Goal: Navigation & Orientation: Find specific page/section

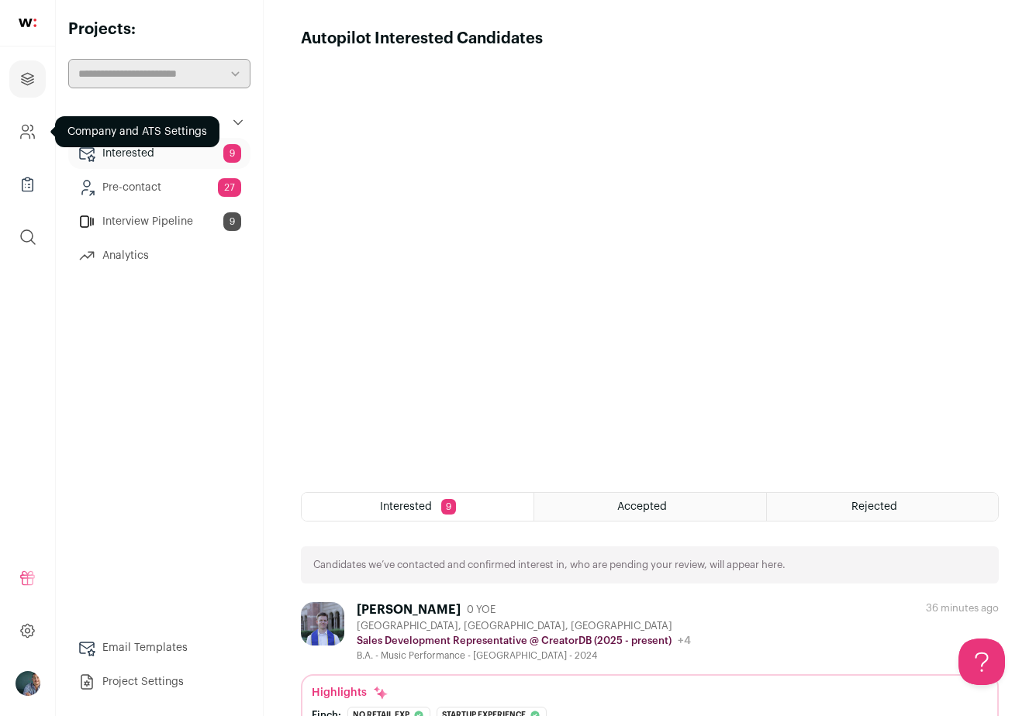
click at [34, 141] on link "Company and ATS Settings" at bounding box center [27, 131] width 36 height 37
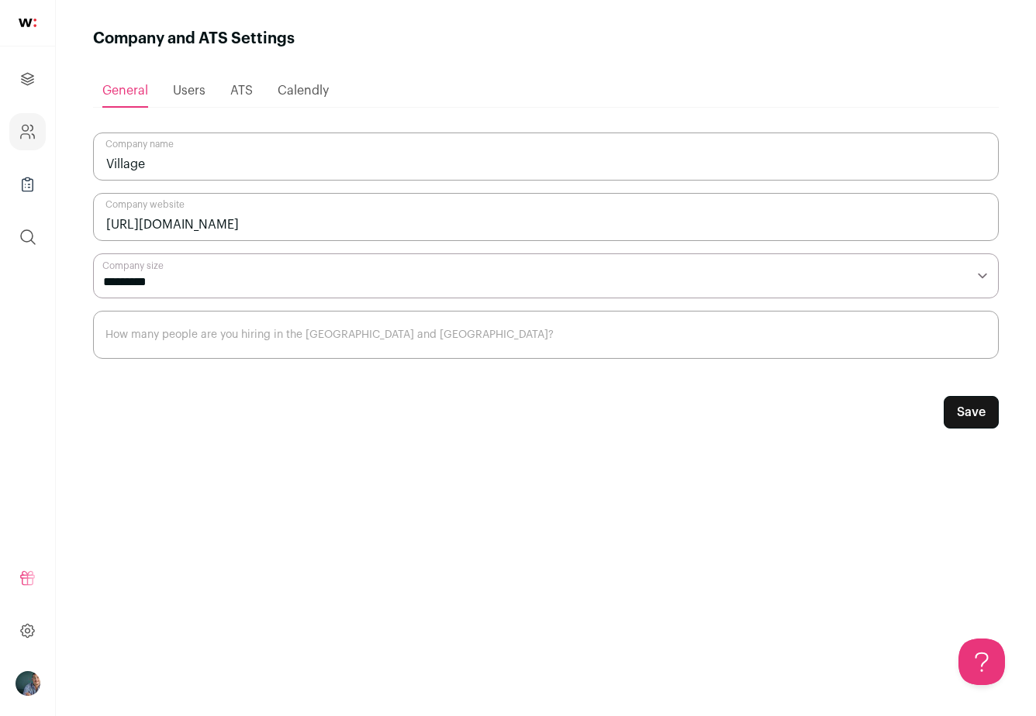
click at [180, 94] on span "Users" at bounding box center [189, 91] width 33 height 12
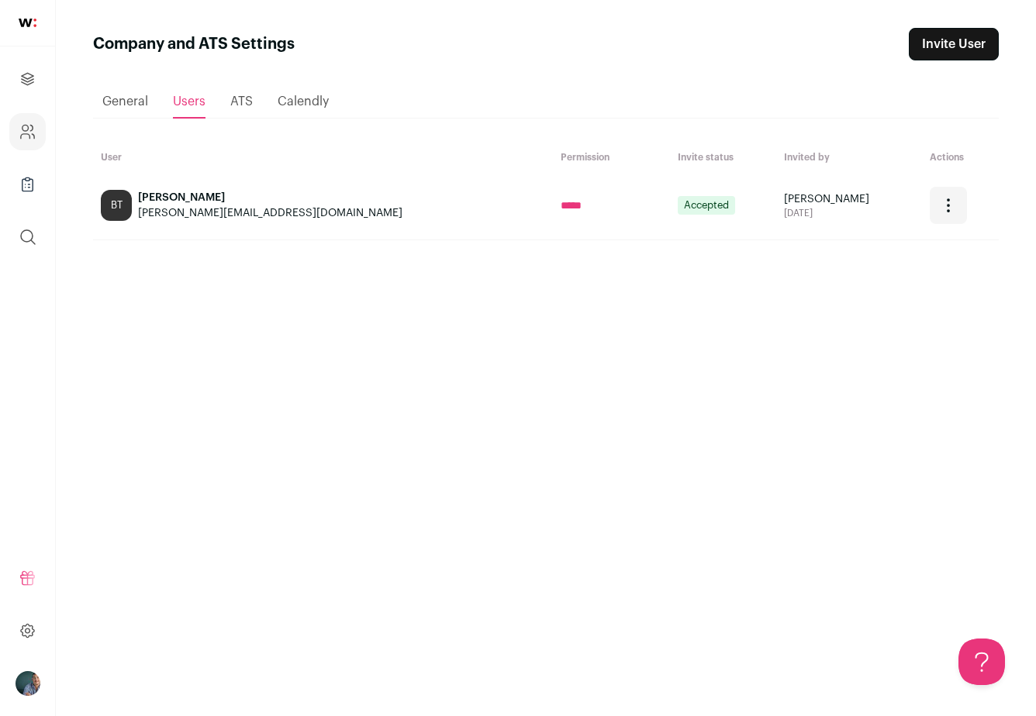
click at [19, 98] on ul "Projects Company and ATS Settings Company Lists (Experimental) Global Search" at bounding box center [27, 158] width 55 height 223
click at [21, 91] on link "Projects" at bounding box center [27, 78] width 36 height 37
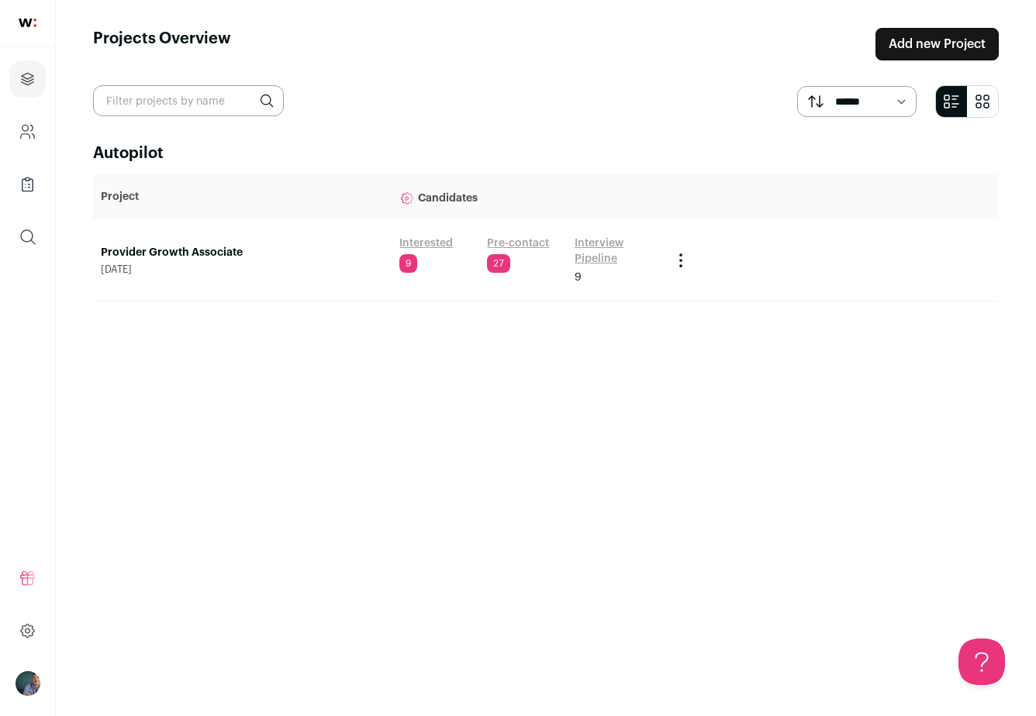
click at [234, 251] on link "Provider Growth Associate" at bounding box center [242, 253] width 283 height 16
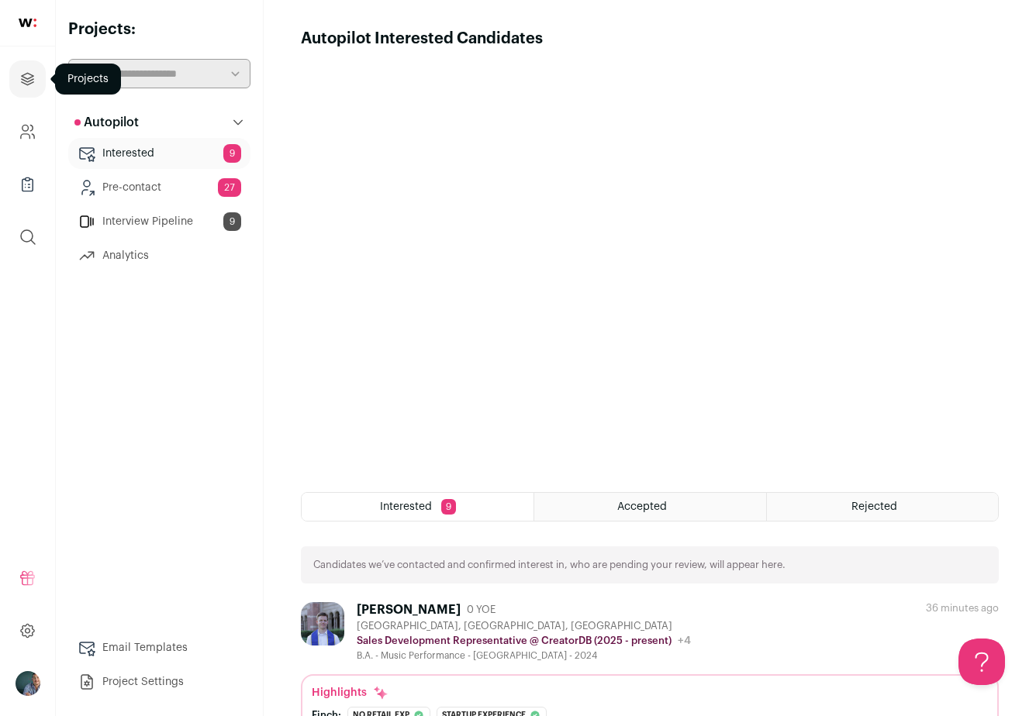
click at [29, 81] on icon "Projects" at bounding box center [28, 79] width 12 height 12
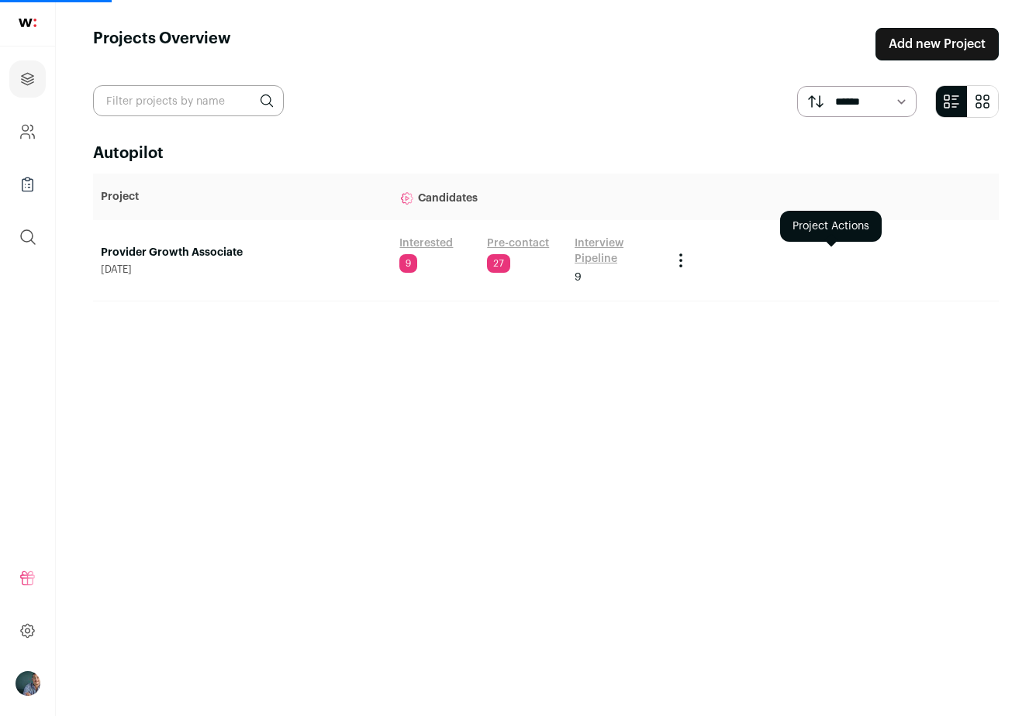
click at [675, 264] on icon "Project Actions" at bounding box center [680, 260] width 19 height 19
click at [771, 258] on div at bounding box center [830, 260] width 319 height 19
click at [161, 254] on link "Provider Growth Associate" at bounding box center [242, 253] width 283 height 16
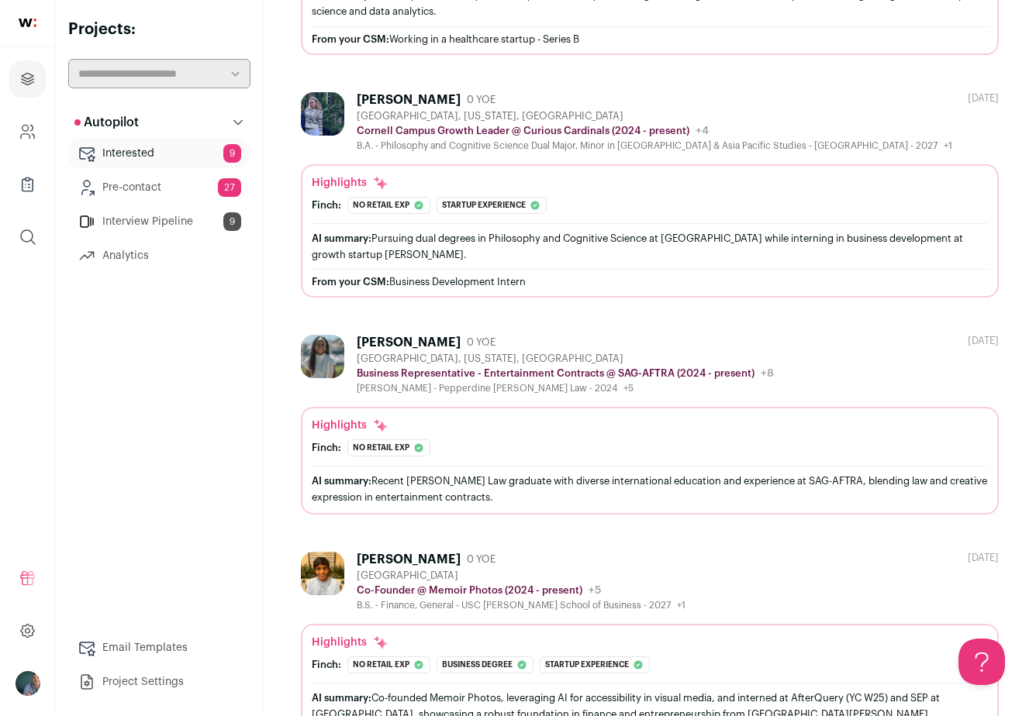
scroll to position [1909, 0]
